Goal: Task Accomplishment & Management: Use online tool/utility

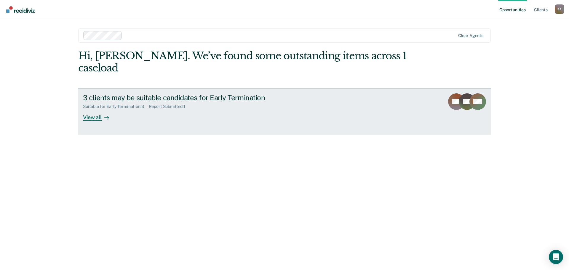
click at [182, 93] on div "3 clients may be suitable candidates for Early Termination" at bounding box center [187, 97] width 208 height 9
